Goal: Task Accomplishment & Management: Manage account settings

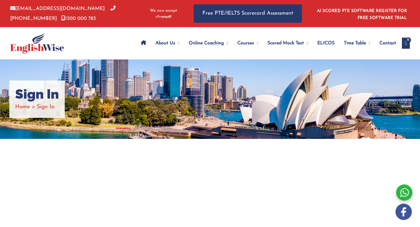
click at [141, 43] on icon "Site Navigation: Main Menu" at bounding box center [143, 42] width 5 height 5
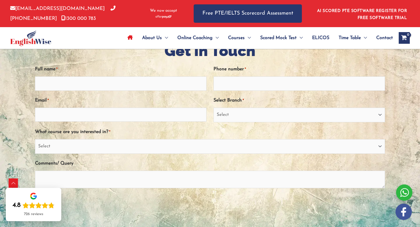
scroll to position [1283, 0]
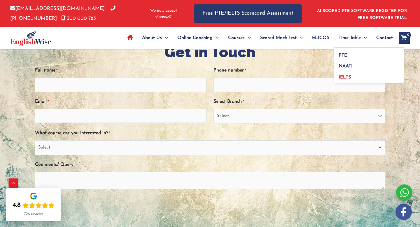
click at [345, 76] on span "IELTS" at bounding box center [345, 77] width 12 height 5
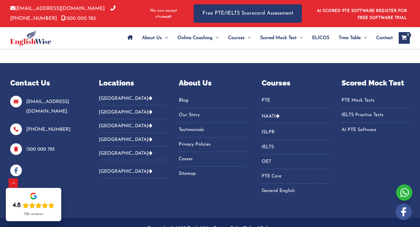
scroll to position [555, 0]
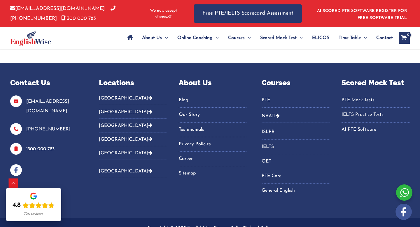
click at [128, 38] on icon "Site Navigation: Main Menu" at bounding box center [130, 37] width 5 height 5
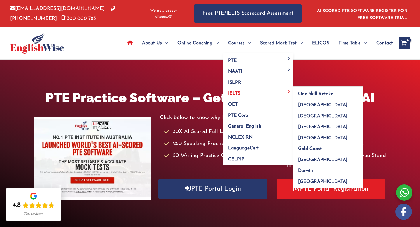
click at [243, 95] on link "IELTS" at bounding box center [259, 91] width 70 height 11
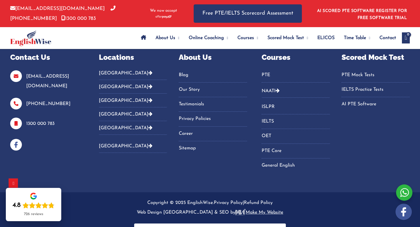
scroll to position [891, 0]
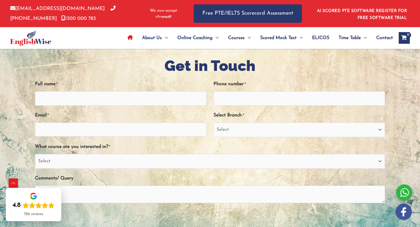
scroll to position [1269, 0]
click at [391, 38] on span "Contact" at bounding box center [385, 38] width 17 height 20
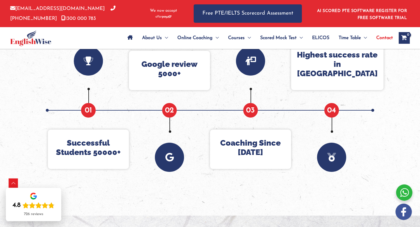
scroll to position [323, 0]
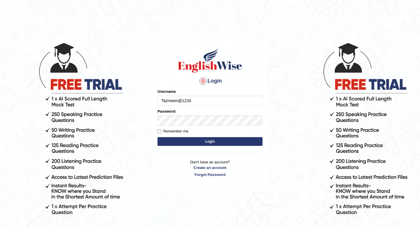
type input "Tazmeen@1234"
click at [161, 131] on input "Remember me" at bounding box center [160, 132] width 4 height 4
checkbox input "true"
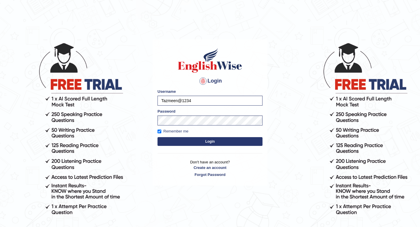
click at [171, 145] on button "Login" at bounding box center [210, 141] width 105 height 9
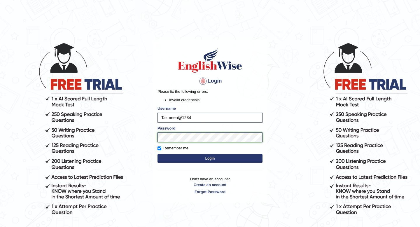
click at [150, 134] on body "Login Please fix the following errors: Invalid credentials Username Tazmeen@123…" at bounding box center [210, 134] width 420 height 227
click at [182, 159] on button "Login" at bounding box center [210, 158] width 105 height 9
drag, startPoint x: 194, startPoint y: 117, endPoint x: 140, endPoint y: 118, distance: 53.5
click at [140, 118] on body "Login Please fix the following errors: Invalid credentials Username Tazmeen@123…" at bounding box center [210, 134] width 420 height 227
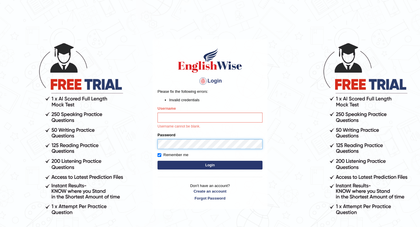
click at [125, 135] on body "Login Please fix the following errors: Invalid credentials Username Username ca…" at bounding box center [210, 134] width 420 height 227
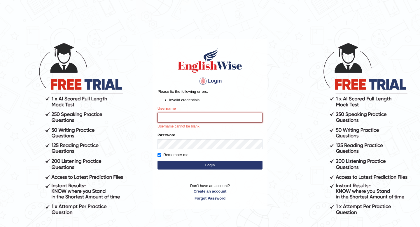
click at [168, 117] on input "Username" at bounding box center [210, 118] width 105 height 10
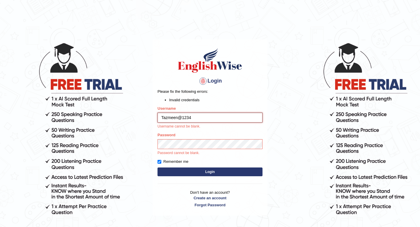
type input "Tazmeen@1234"
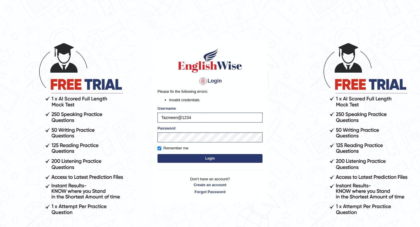
click at [171, 164] on form "Please fix the following errors: Invalid credentials Username Tazmeen@1234 Pass…" at bounding box center [210, 127] width 105 height 76
click at [172, 160] on button "Login" at bounding box center [210, 158] width 105 height 9
click at [207, 156] on button "Login" at bounding box center [210, 158] width 105 height 9
click at [128, 135] on body "Login Please fix the following errors: Invalid credentials Username Tazmeen@123…" at bounding box center [210, 134] width 420 height 227
click at [192, 157] on button "Login" at bounding box center [210, 158] width 105 height 9
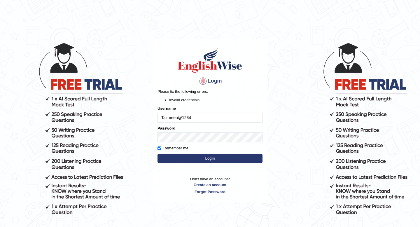
click at [206, 159] on button "Login" at bounding box center [210, 158] width 105 height 9
